Goal: Navigation & Orientation: Find specific page/section

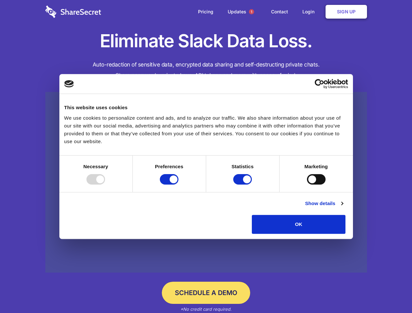
click at [105, 185] on div at bounding box center [95, 179] width 19 height 10
click at [178, 185] on input "Preferences" at bounding box center [169, 179] width 19 height 10
checkbox input "false"
click at [243, 185] on input "Statistics" at bounding box center [242, 179] width 19 height 10
checkbox input "false"
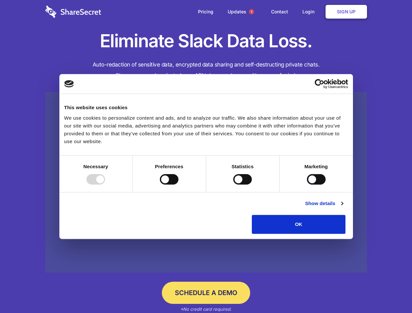
click at [307, 185] on input "Marketing" at bounding box center [316, 179] width 19 height 10
checkbox input "true"
click at [343, 208] on link "Show details" at bounding box center [324, 204] width 38 height 8
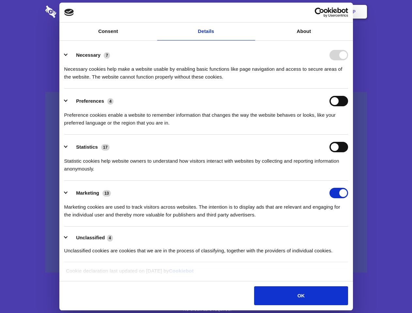
click at [348, 89] on li "Necessary 7 Necessary cookies help make a website usable by enabling basic func…" at bounding box center [206, 66] width 284 height 46
click at [251, 12] on span "1" at bounding box center [251, 11] width 5 height 5
